Goal: Use online tool/utility

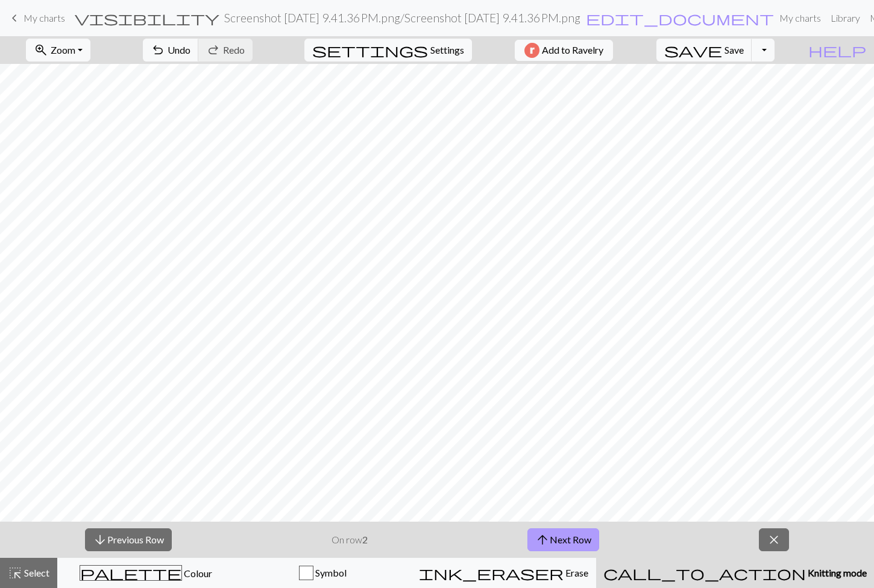
click at [574, 536] on button "arrow_upward Next Row" at bounding box center [563, 539] width 72 height 23
click at [776, 538] on span "close" at bounding box center [774, 539] width 14 height 17
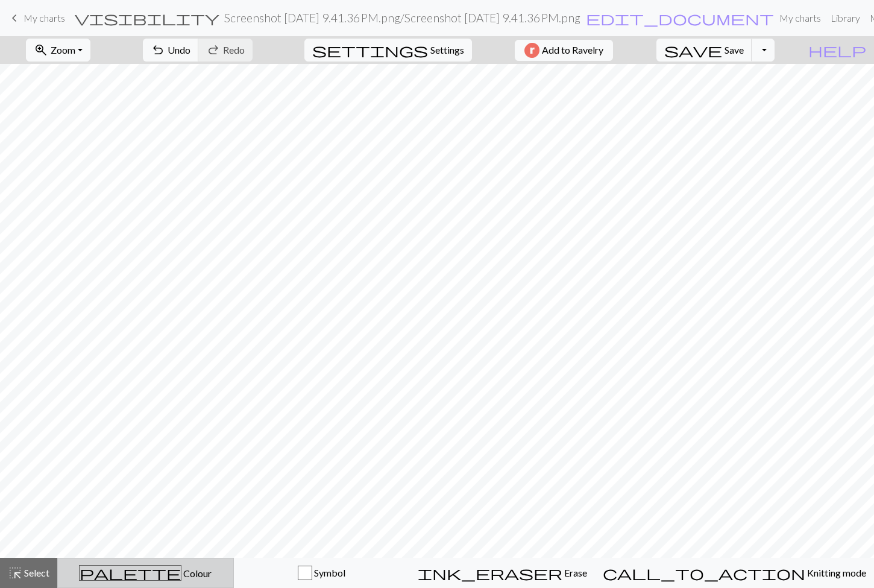
click at [226, 573] on div "palette Colour Colour" at bounding box center [145, 573] width 161 height 16
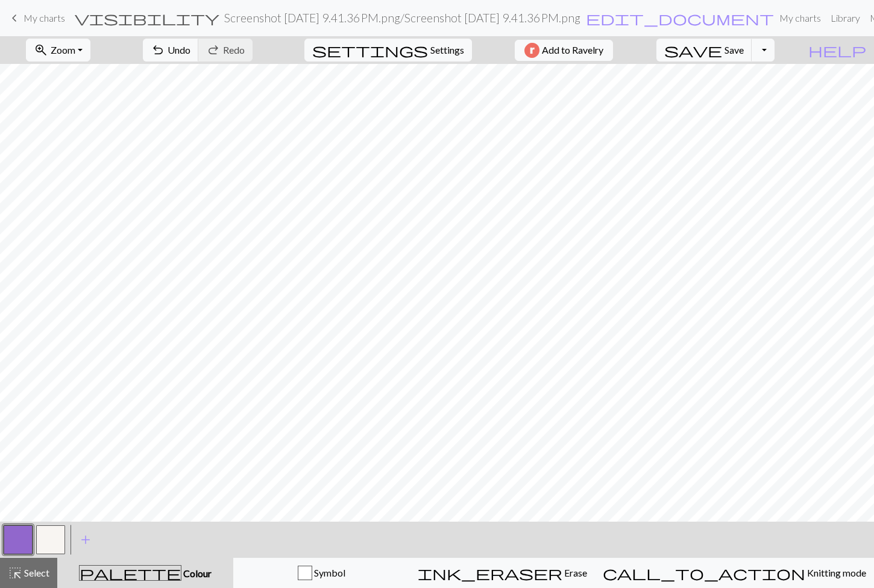
drag, startPoint x: 231, startPoint y: 573, endPoint x: 150, endPoint y: 573, distance: 81.4
click at [150, 573] on div "palette Colour Colour" at bounding box center [145, 573] width 162 height 16
click at [43, 535] on button "button" at bounding box center [50, 539] width 29 height 29
click at [17, 534] on button "button" at bounding box center [18, 539] width 29 height 29
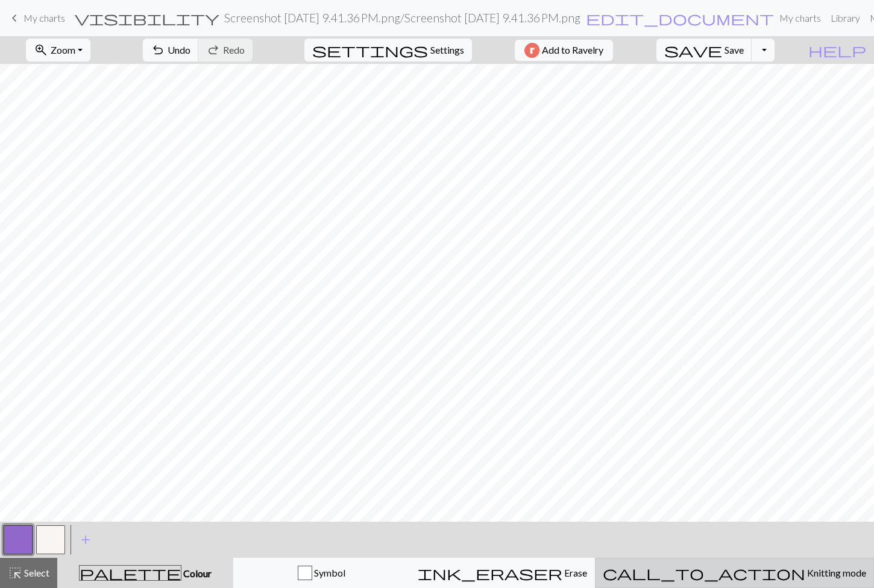
click at [805, 569] on span "Knitting mode" at bounding box center [835, 572] width 61 height 11
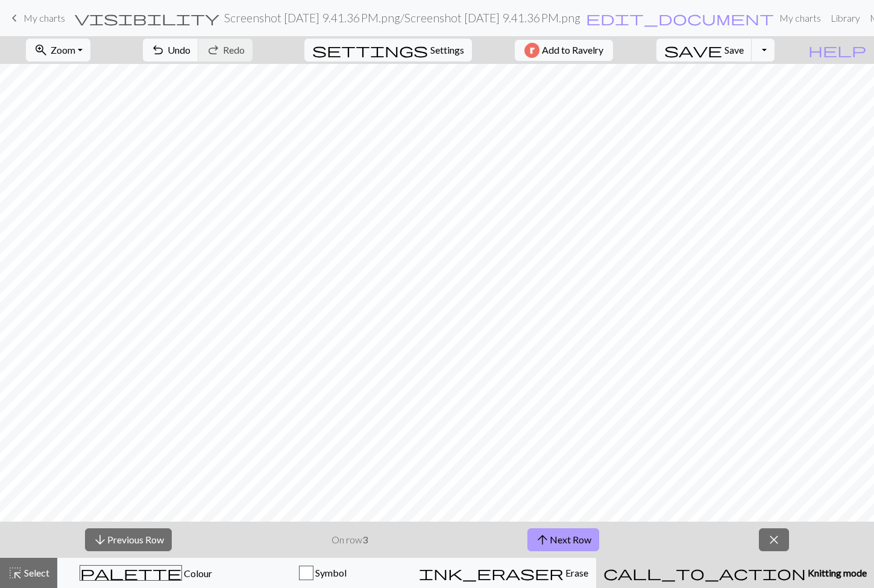
click at [556, 540] on button "arrow_upward Next Row" at bounding box center [563, 539] width 72 height 23
click at [549, 539] on span "arrow_upward" at bounding box center [542, 539] width 14 height 17
click at [546, 532] on span "arrow_upward" at bounding box center [542, 539] width 14 height 17
